Goal: Task Accomplishment & Management: Manage account settings

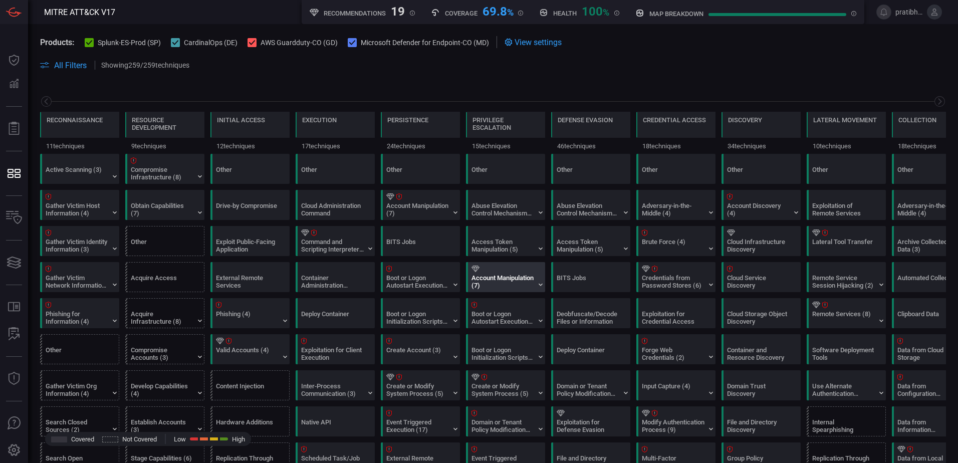
scroll to position [0, 131]
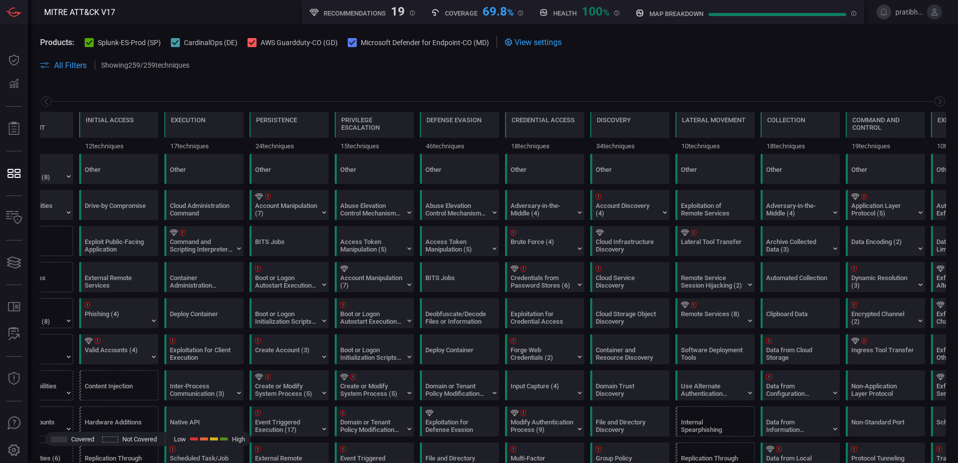
click at [64, 42] on span "Products:" at bounding box center [57, 43] width 35 height 10
click at [87, 43] on icon at bounding box center [89, 42] width 7 height 5
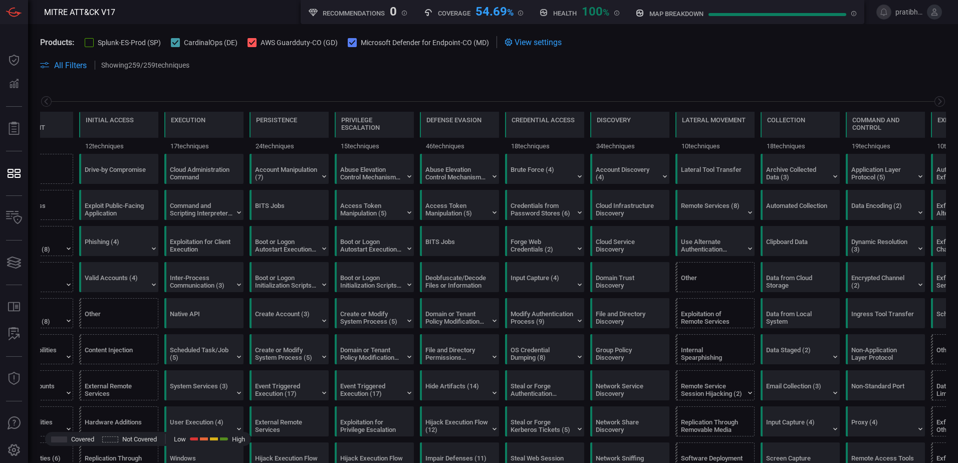
click at [90, 42] on div at bounding box center [89, 42] width 9 height 9
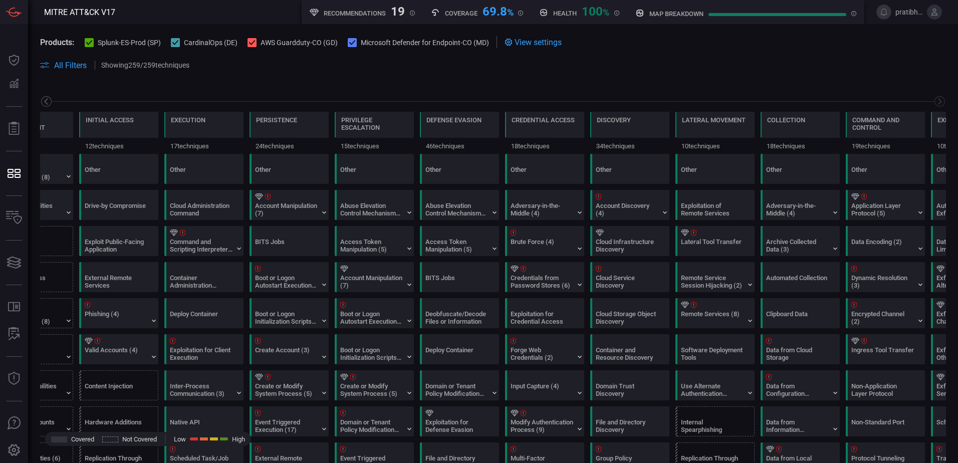
click at [44, 101] on icon at bounding box center [46, 101] width 13 height 13
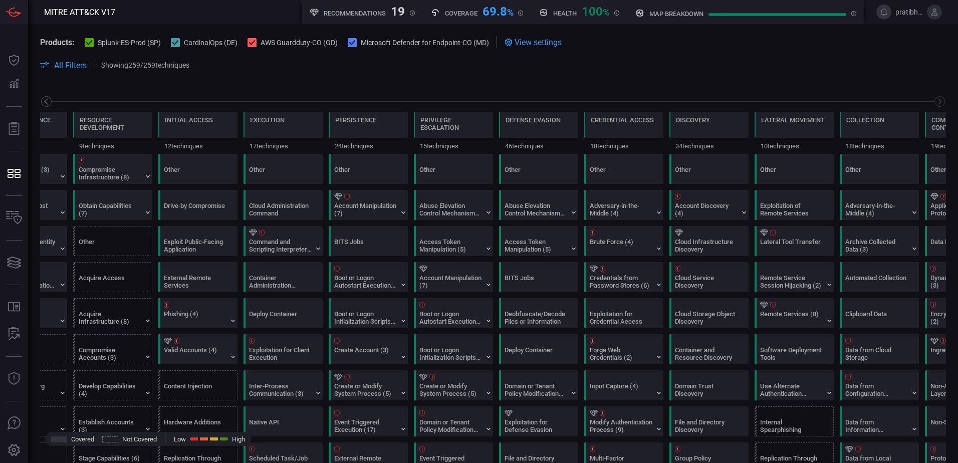
click at [44, 101] on icon at bounding box center [46, 101] width 13 height 13
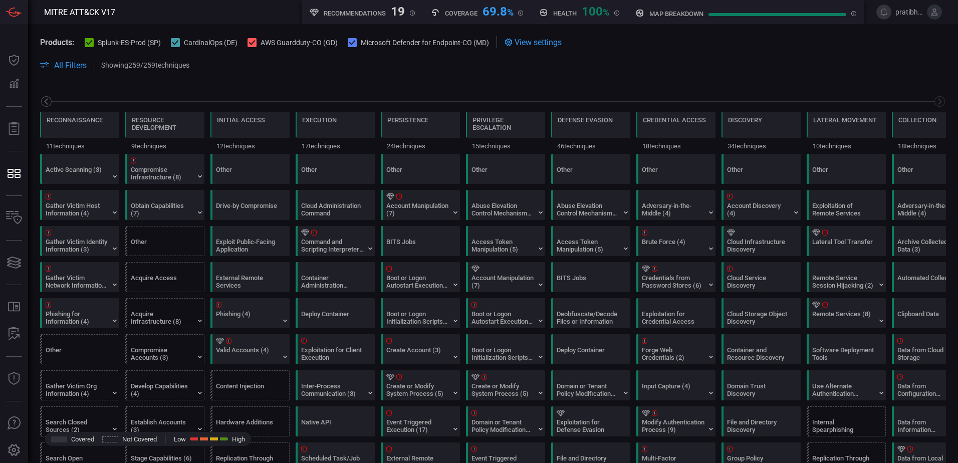
click at [44, 101] on icon at bounding box center [46, 101] width 13 height 13
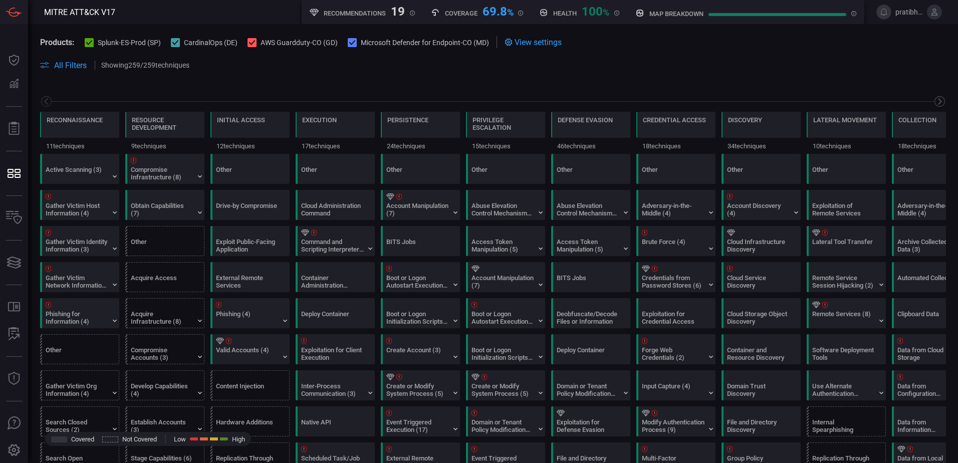
click at [933, 99] on icon at bounding box center [939, 101] width 13 height 13
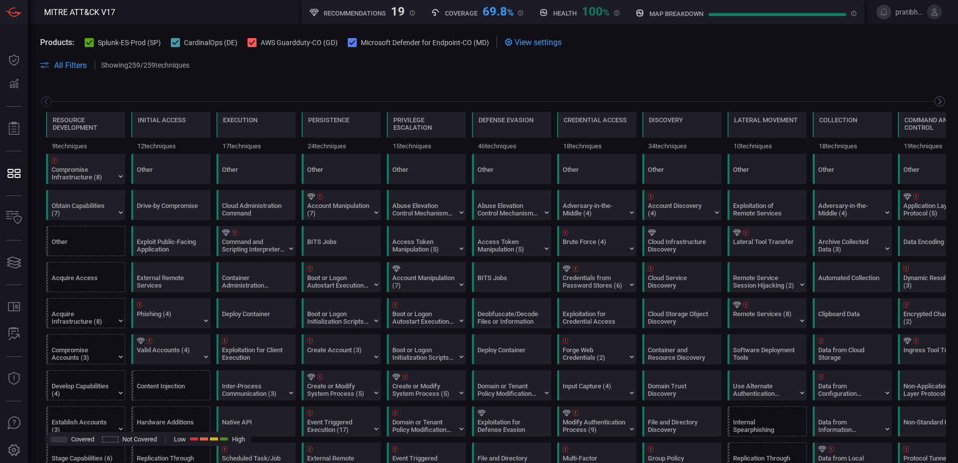
click at [933, 99] on icon at bounding box center [939, 101] width 13 height 13
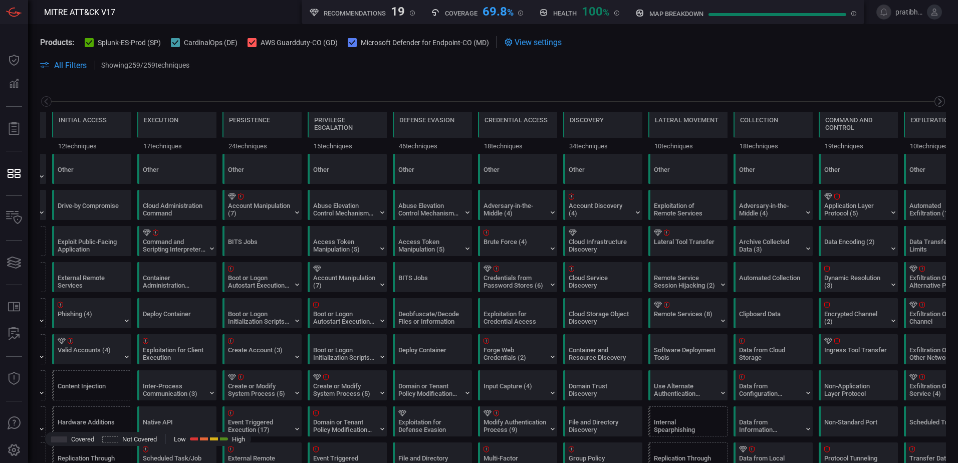
click at [933, 99] on icon at bounding box center [939, 101] width 13 height 13
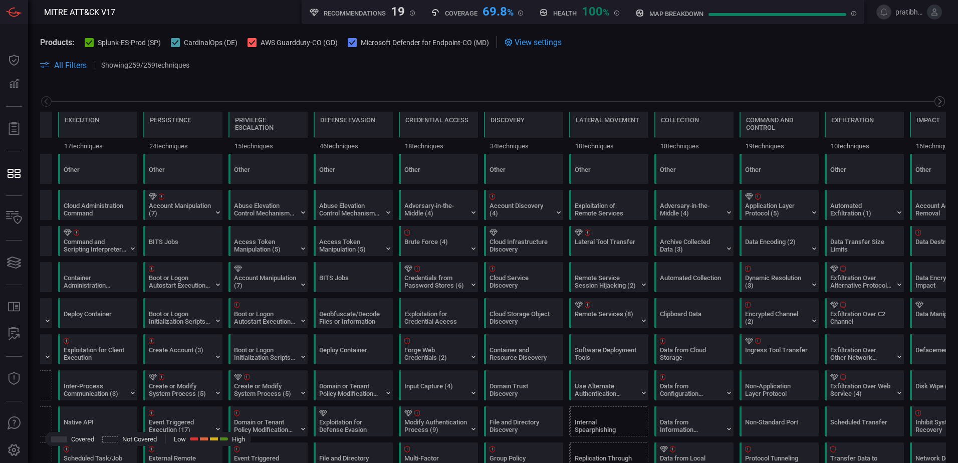
click at [933, 99] on icon at bounding box center [939, 101] width 13 height 13
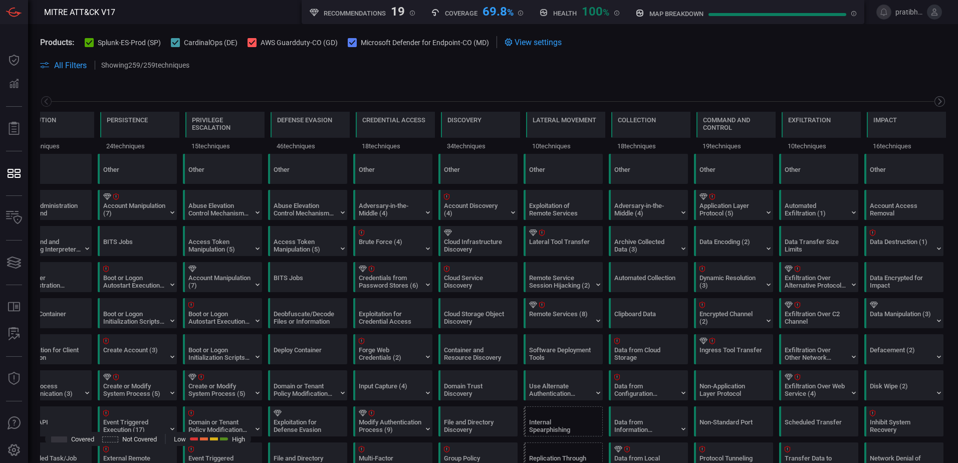
click at [933, 99] on icon at bounding box center [939, 101] width 13 height 13
click at [47, 103] on icon at bounding box center [46, 101] width 13 height 13
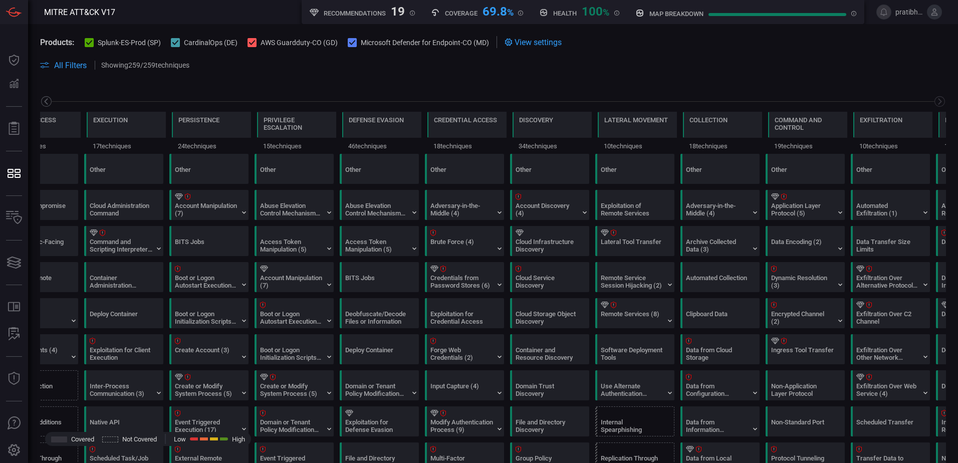
click at [47, 102] on icon at bounding box center [46, 101] width 13 height 13
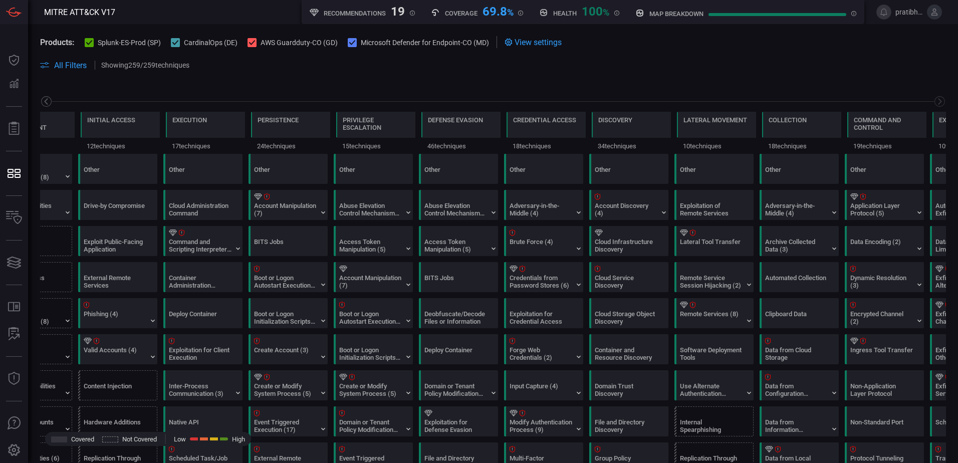
click at [47, 102] on icon at bounding box center [46, 101] width 13 height 13
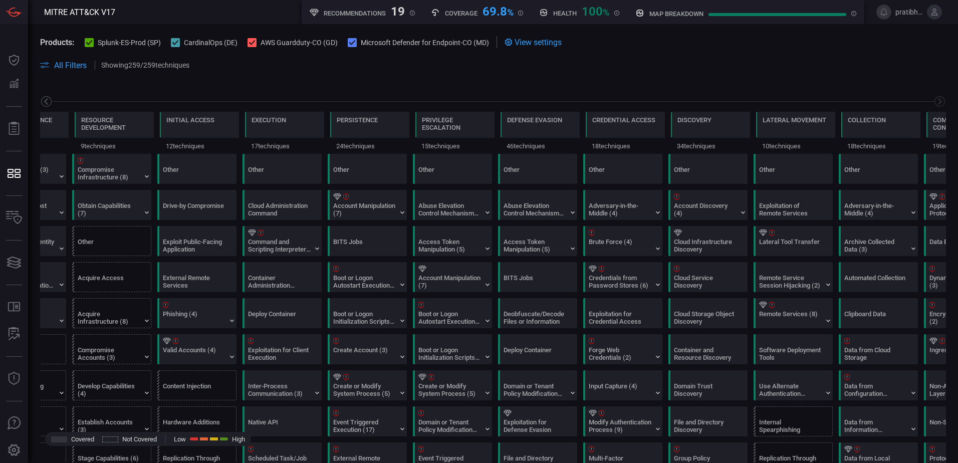
click at [47, 102] on icon at bounding box center [46, 101] width 13 height 13
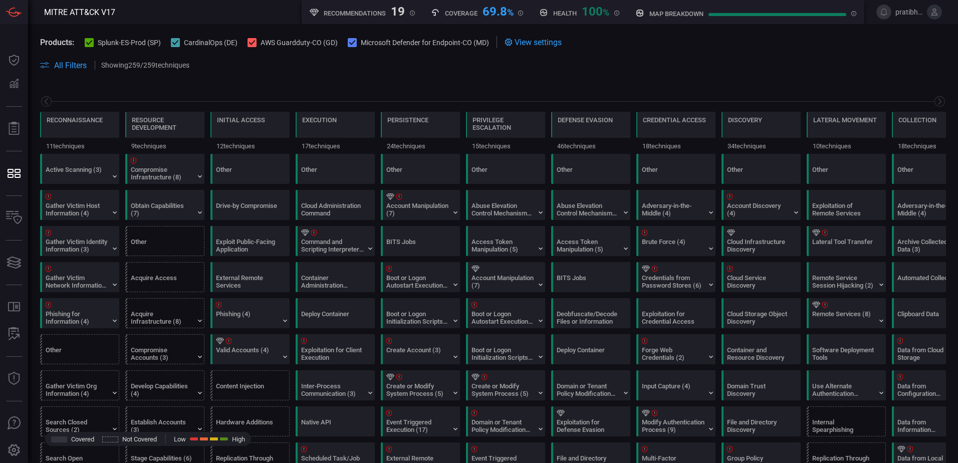
click at [898, 14] on span "pratibha.hottigimath" at bounding box center [909, 12] width 28 height 8
click at [936, 10] on icon at bounding box center [934, 12] width 9 height 9
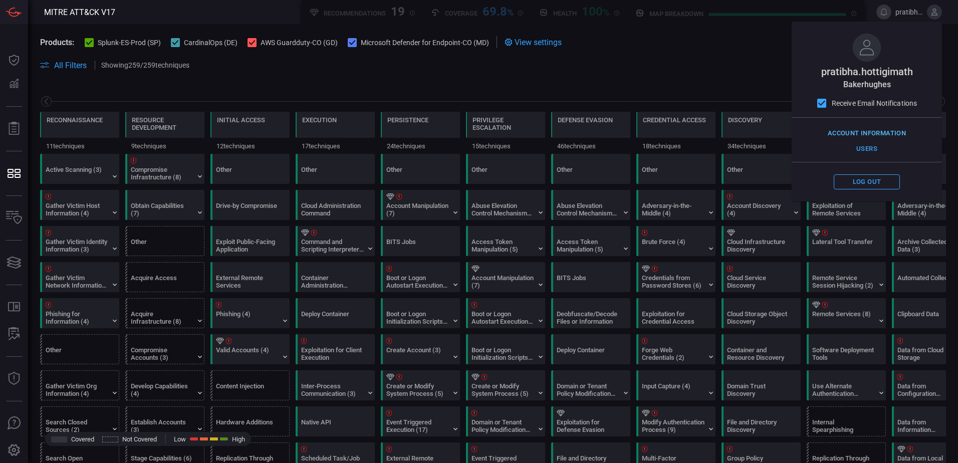
click at [872, 130] on button "Account Information" at bounding box center [866, 134] width 83 height 16
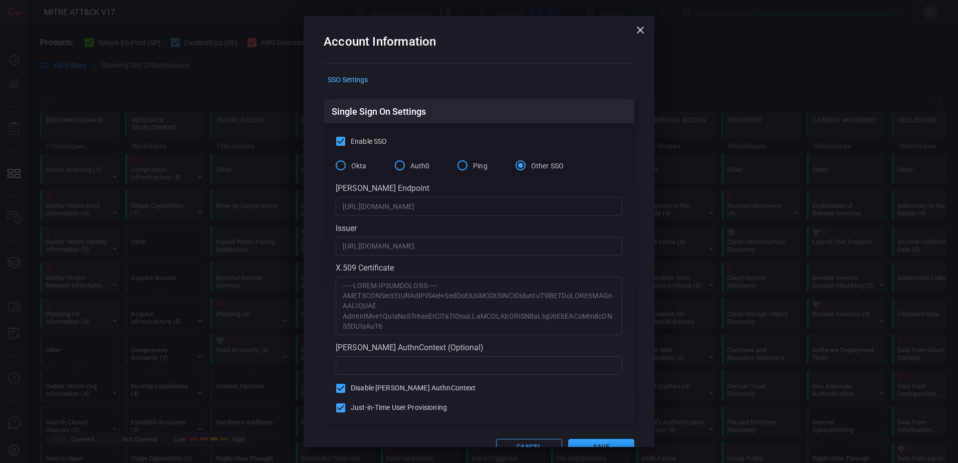
scroll to position [25, 0]
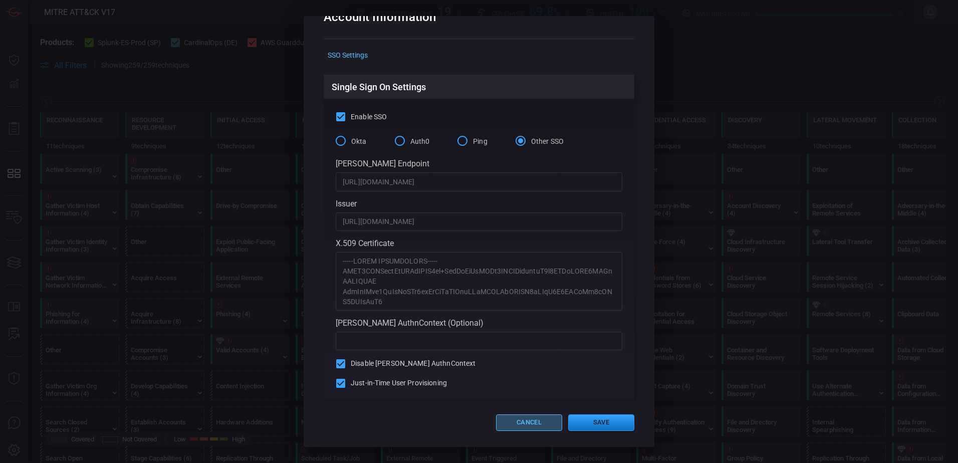
drag, startPoint x: 534, startPoint y: 428, endPoint x: 704, endPoint y: 378, distance: 176.5
click at [535, 428] on button "Cancel" at bounding box center [529, 422] width 66 height 17
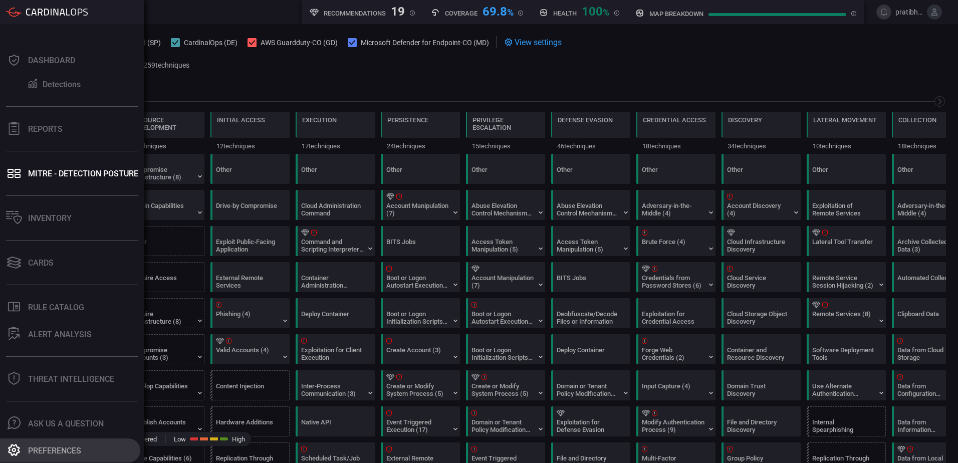
click at [71, 447] on div "Preferences" at bounding box center [54, 451] width 53 height 10
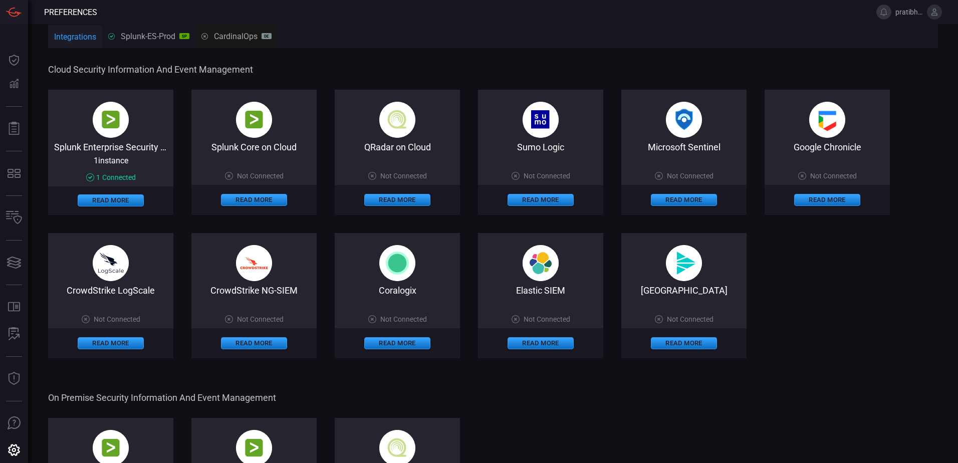
click at [933, 11] on icon at bounding box center [934, 12] width 7 height 7
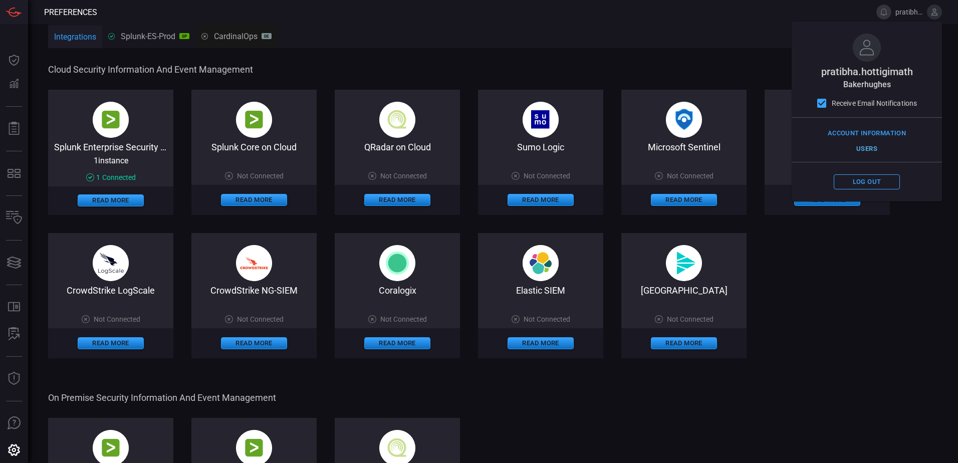
click at [870, 149] on button "Users" at bounding box center [866, 149] width 66 height 16
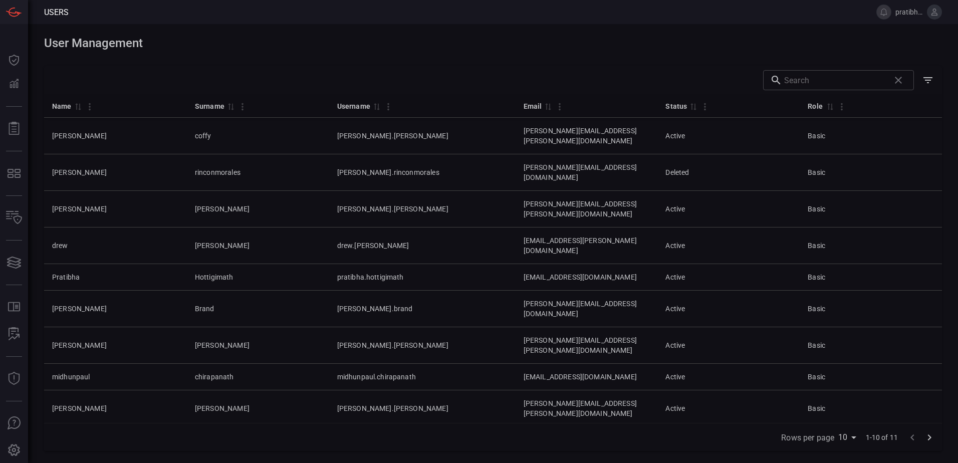
click at [932, 440] on icon "Go to next page" at bounding box center [929, 437] width 12 height 12
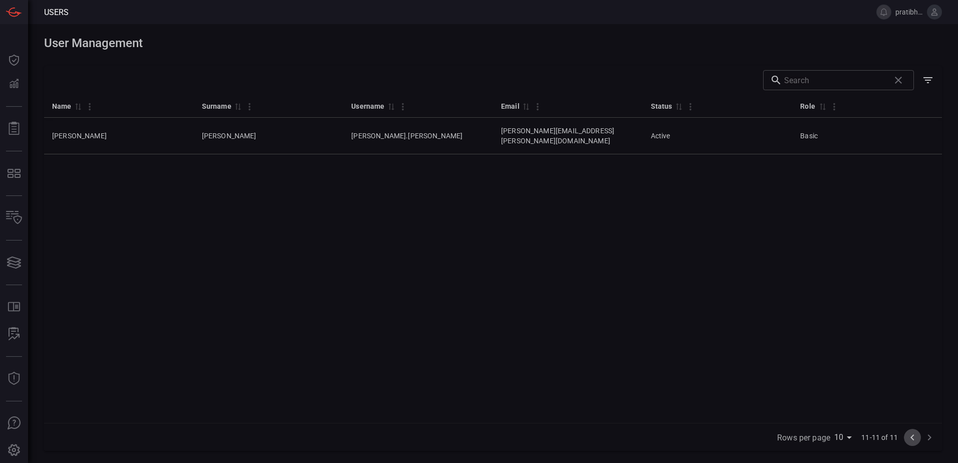
click at [914, 436] on icon "Go to previous page" at bounding box center [912, 437] width 12 height 12
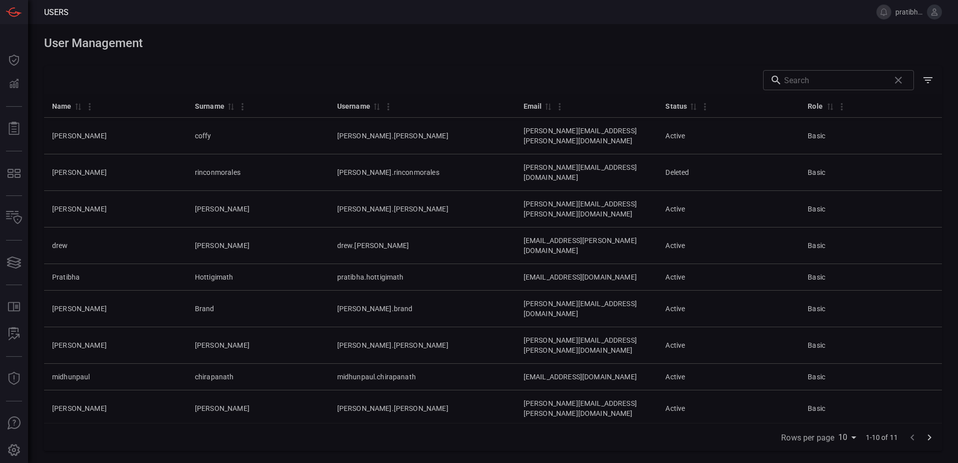
click at [580, 420] on div "Name 0 Surname 0 Username 0 Email 0 Status 0 Role 0 [PERSON_NAME] [PERSON_NAME]…" at bounding box center [493, 258] width 898 height 329
click at [930, 437] on icon "Go to next page" at bounding box center [930, 437] width 4 height 6
